Goal: Information Seeking & Learning: Understand process/instructions

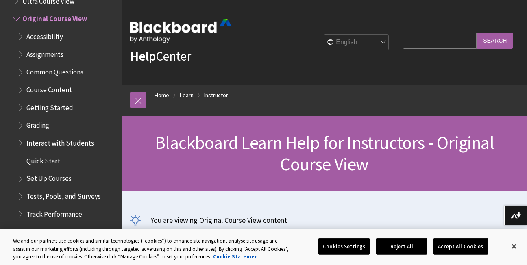
click at [407, 41] on input "Search Query" at bounding box center [440, 41] width 74 height 16
type input "add member to group"
click at [477, 33] on input "Search" at bounding box center [495, 41] width 37 height 16
click at [488, 35] on input "Search" at bounding box center [495, 41] width 37 height 16
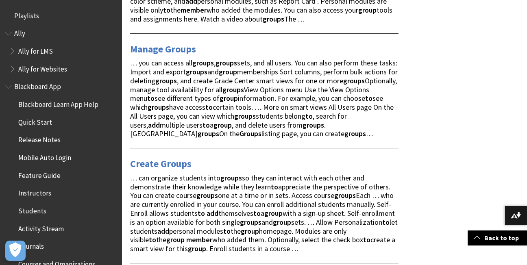
scroll to position [441, 0]
click at [164, 47] on link "Manage Groups" at bounding box center [163, 48] width 66 height 13
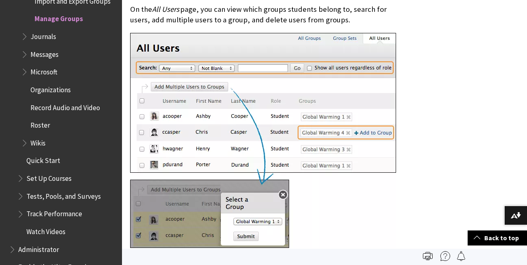
scroll to position [774, 0]
click at [343, 193] on img at bounding box center [263, 141] width 266 height 216
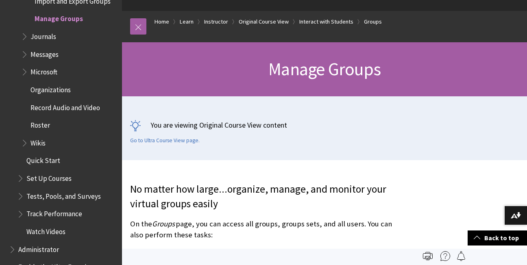
scroll to position [0, 0]
